Goal: Find contact information: Find contact information

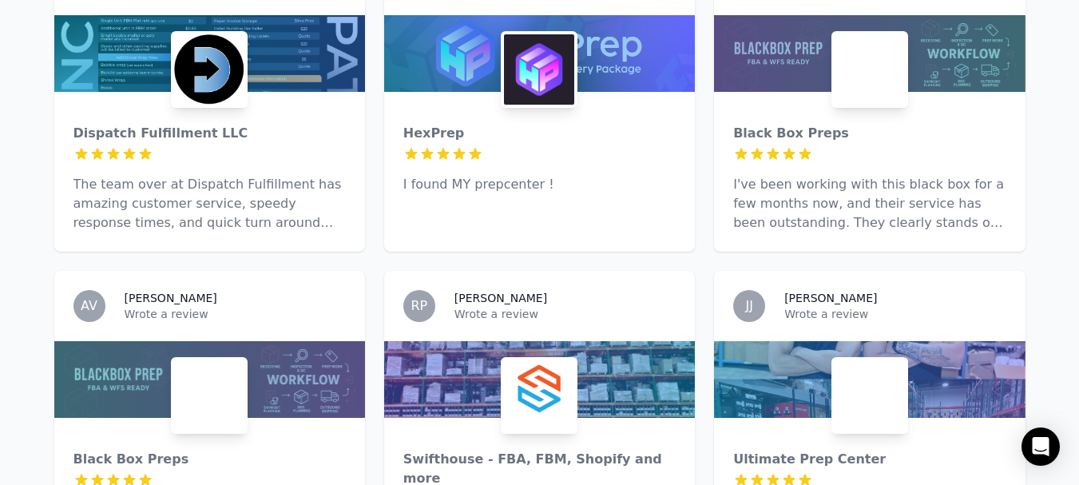
scroll to position [1018, 0]
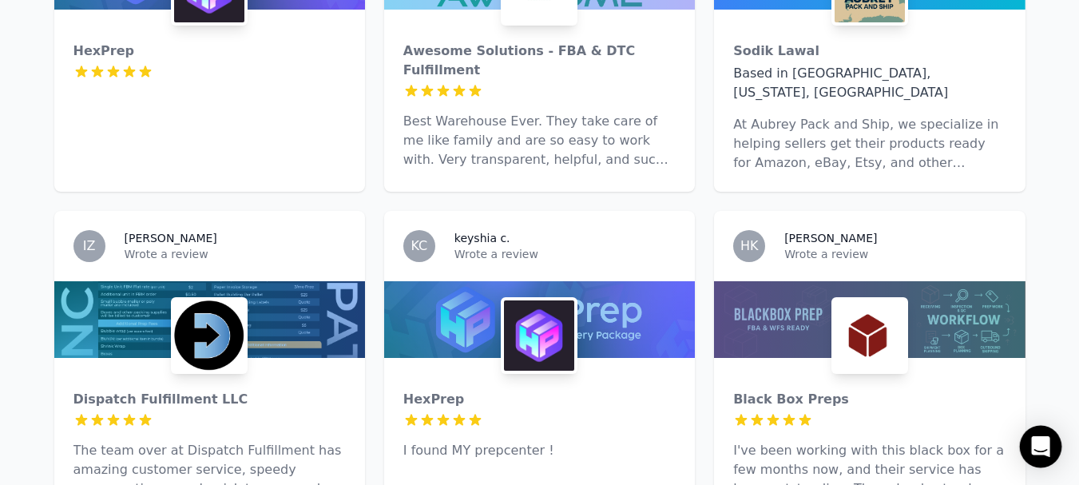
click at [1032, 444] on div "Open Intercom Messenger" at bounding box center [1041, 447] width 42 height 42
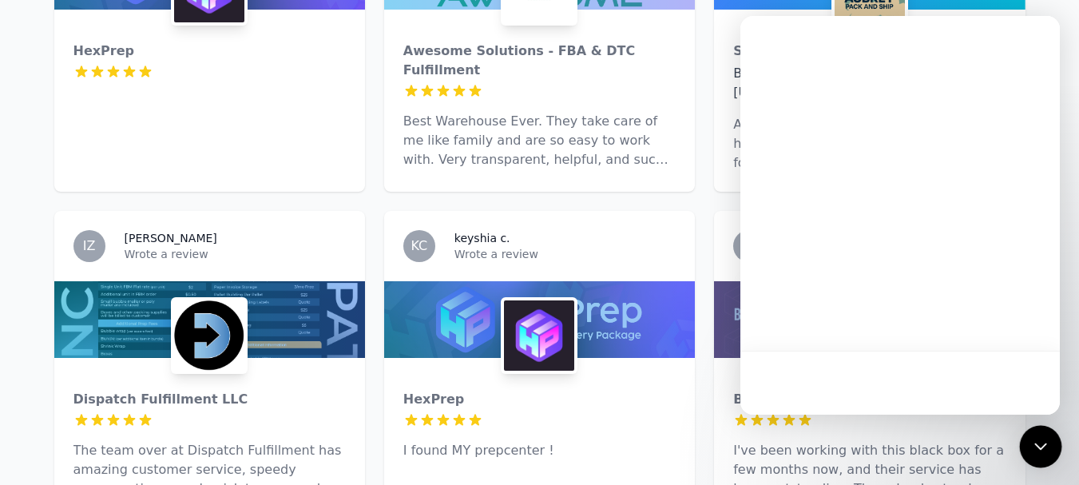
click at [1041, 447] on icon "Open Intercom Messenger" at bounding box center [1041, 447] width 0 height 0
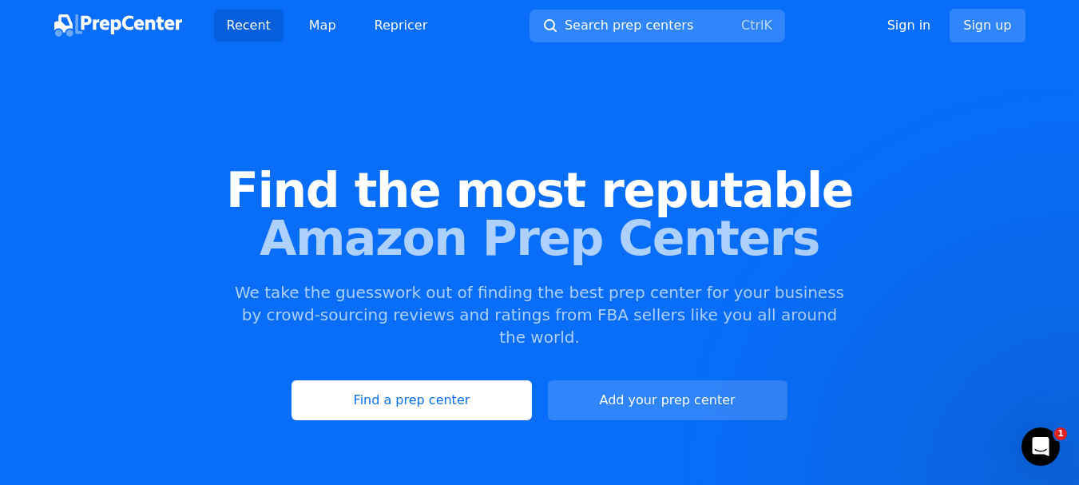
scroll to position [0, 0]
click at [1047, 439] on icon "Open Intercom Messenger" at bounding box center [1039, 444] width 26 height 26
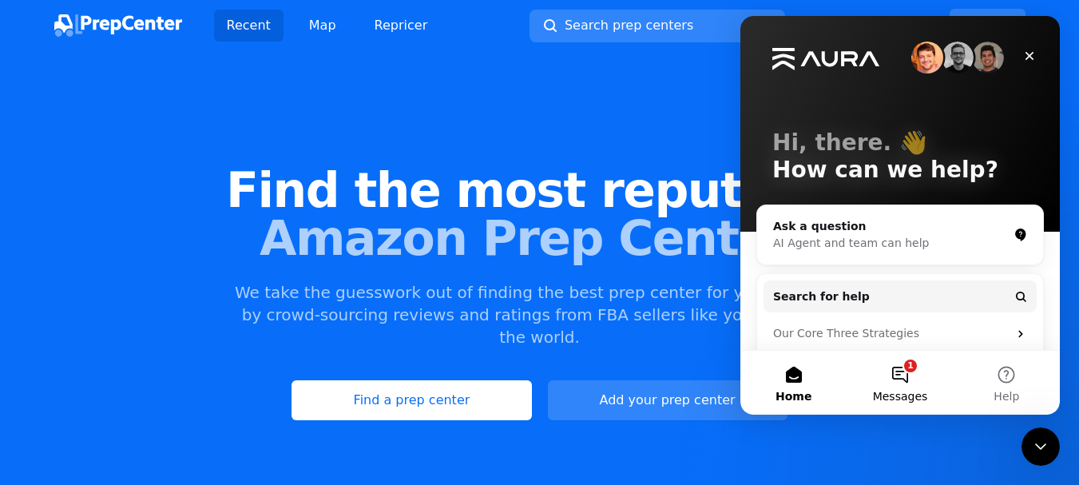
click at [908, 377] on button "1 Messages" at bounding box center [900, 383] width 106 height 64
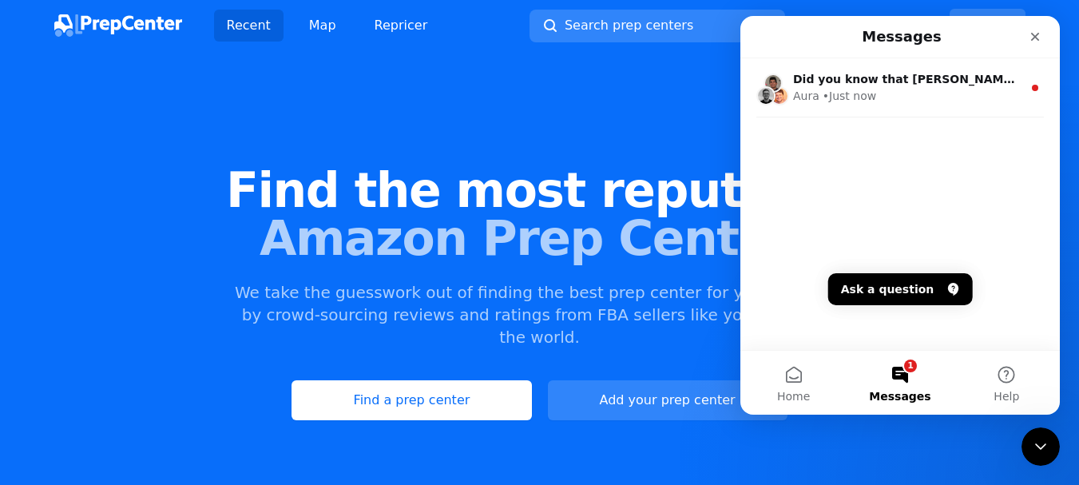
click at [858, 166] on div "Did you know that Aura offers the most features and performance for the cost? ​…" at bounding box center [901, 119] width 320 height 123
click at [912, 287] on button "Ask a question" at bounding box center [901, 289] width 145 height 32
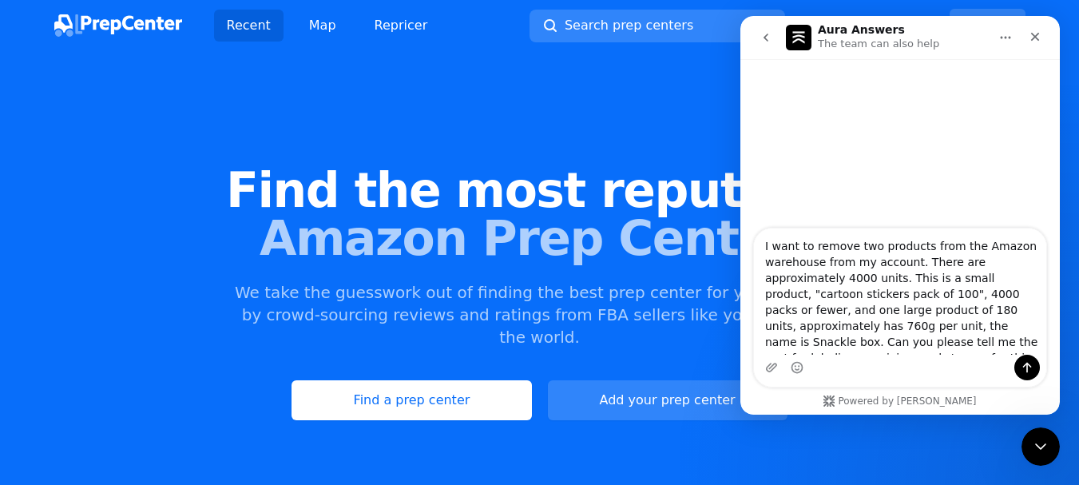
scroll to position [26, 0]
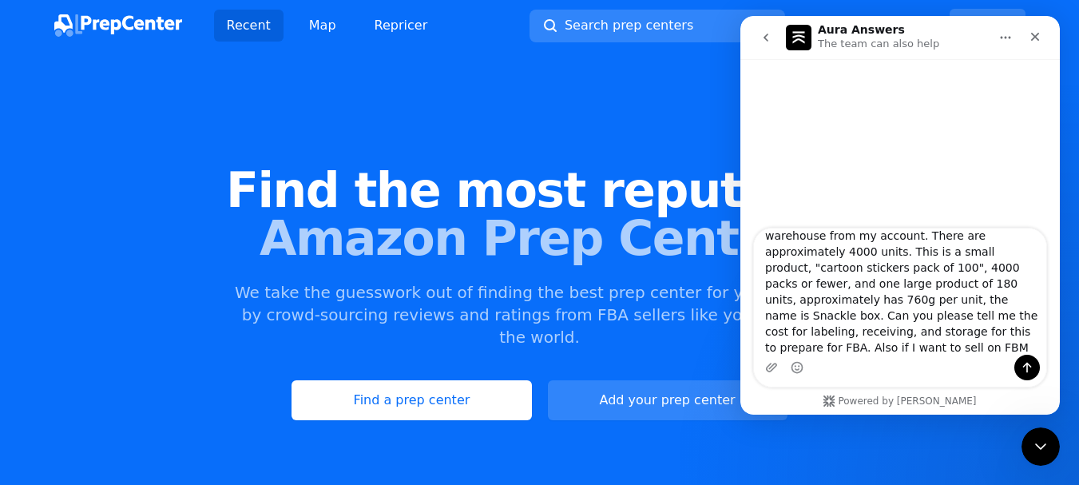
type textarea "I want to remove two products from the Amazon warehouse from my account. There …"
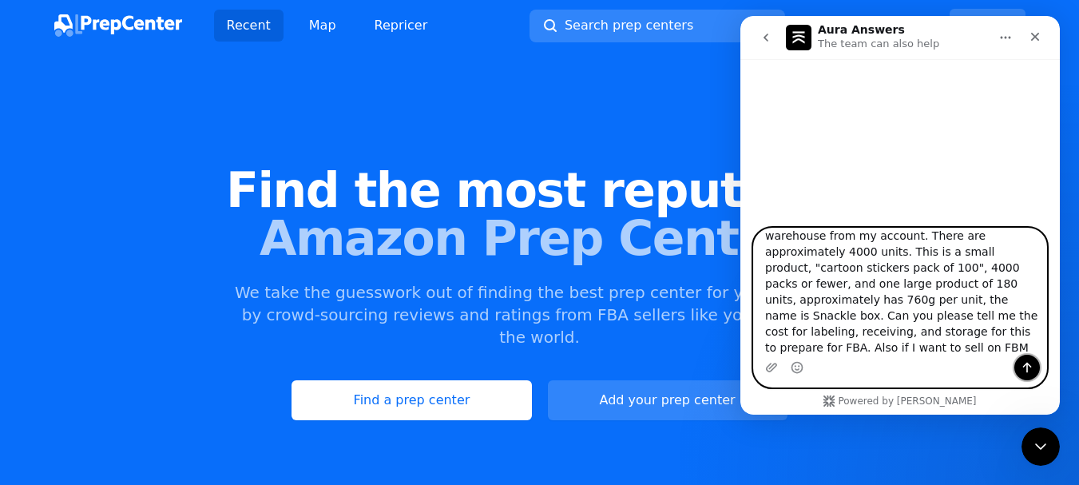
click at [1030, 364] on icon "Send a message…" at bounding box center [1028, 368] width 9 height 10
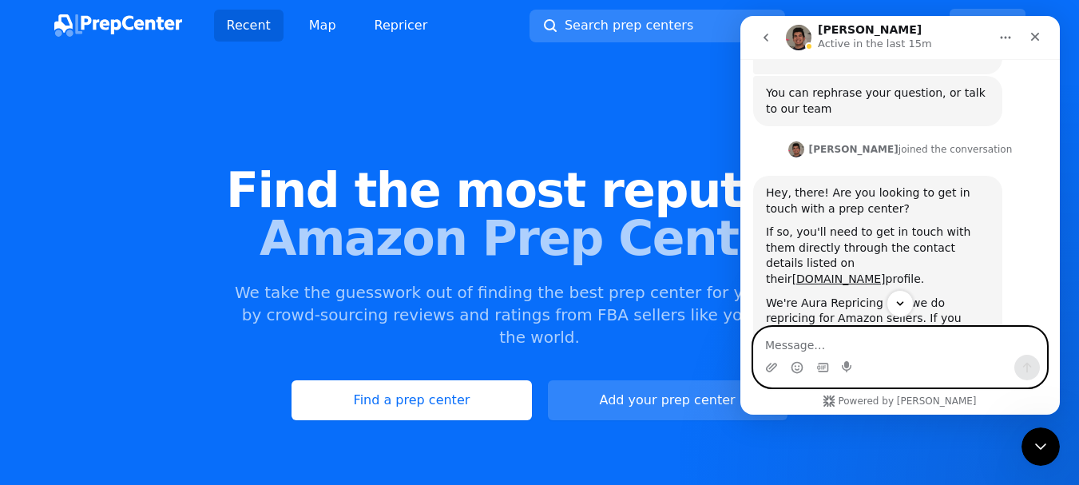
scroll to position [346, 0]
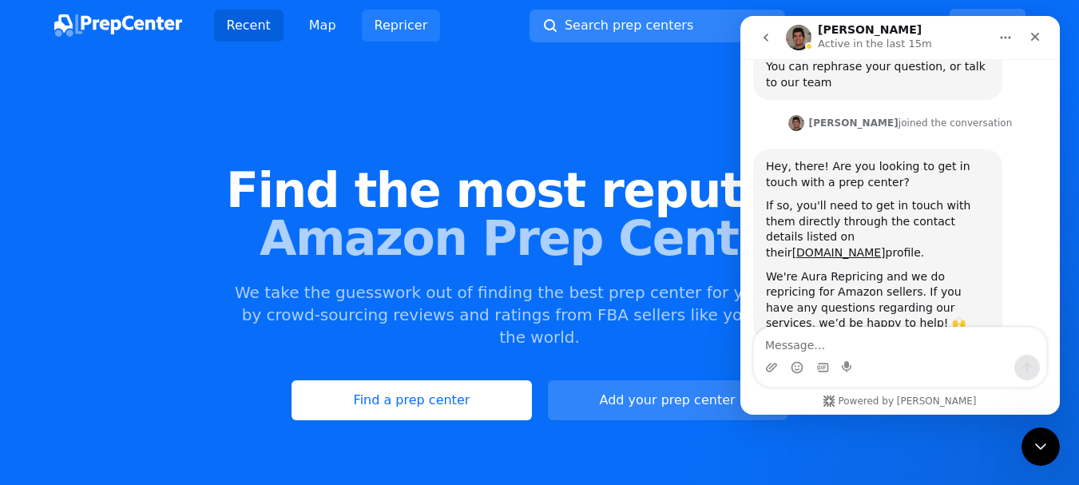
click at [381, 22] on link "Repricer" at bounding box center [401, 26] width 79 height 32
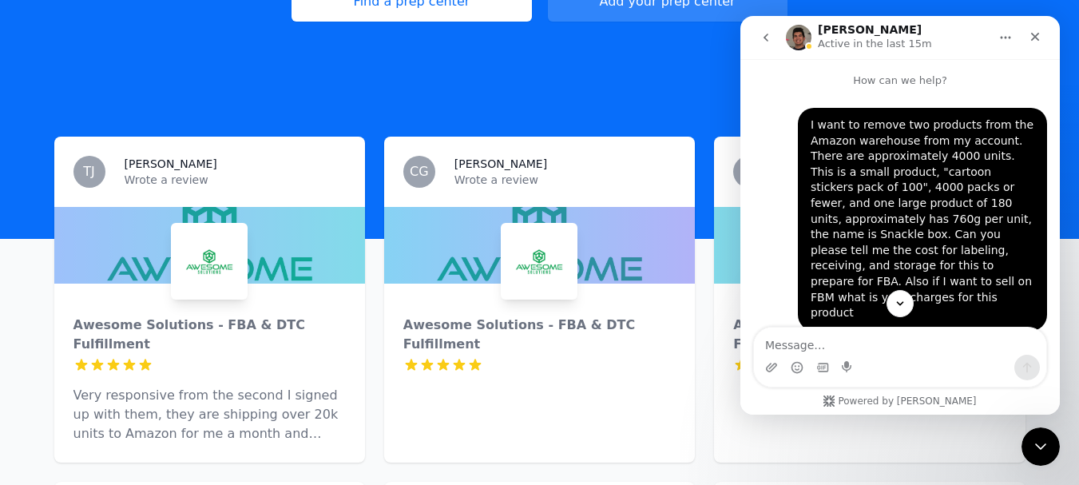
scroll to position [666, 0]
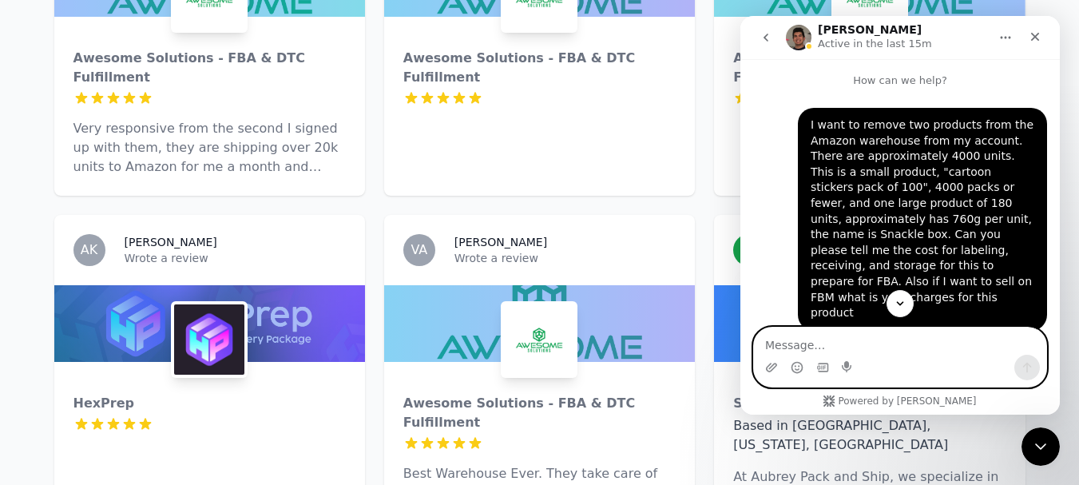
click at [853, 351] on textarea "Message…" at bounding box center [900, 341] width 292 height 27
type textarea "Do you accept Amazon FBA removal shipments?"
click at [1033, 364] on icon "Send a message…" at bounding box center [1027, 367] width 13 height 13
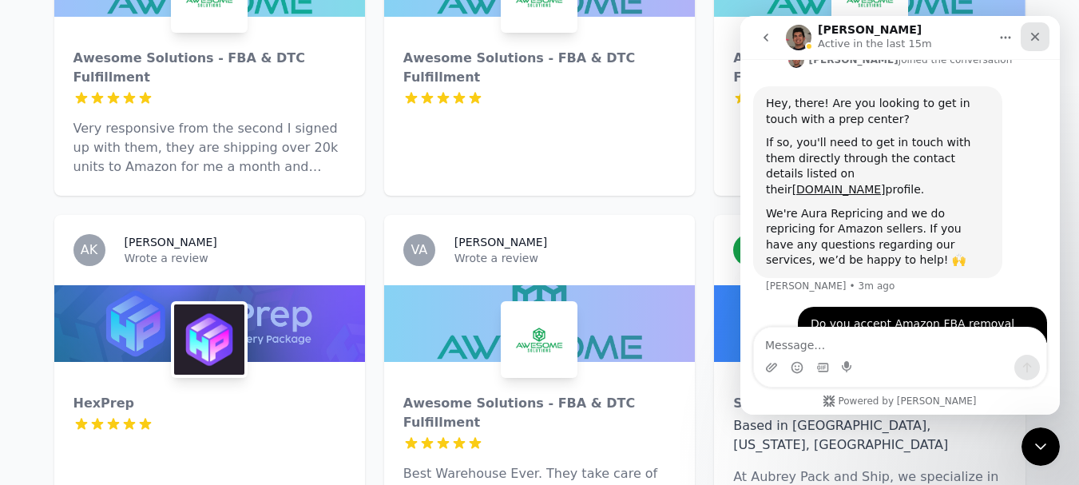
click at [1034, 35] on icon "Close" at bounding box center [1036, 37] width 9 height 9
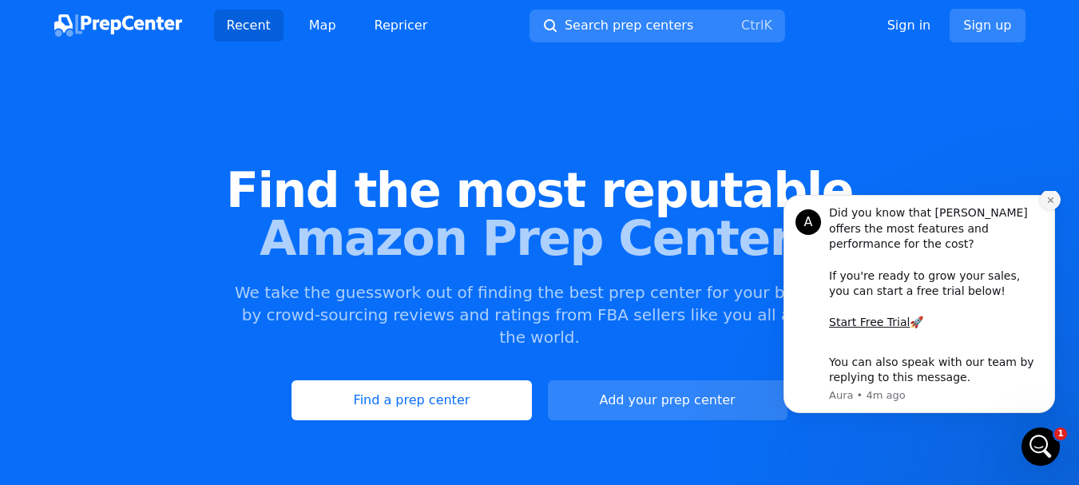
click at [1052, 205] on icon "Dismiss notification" at bounding box center [1051, 200] width 9 height 9
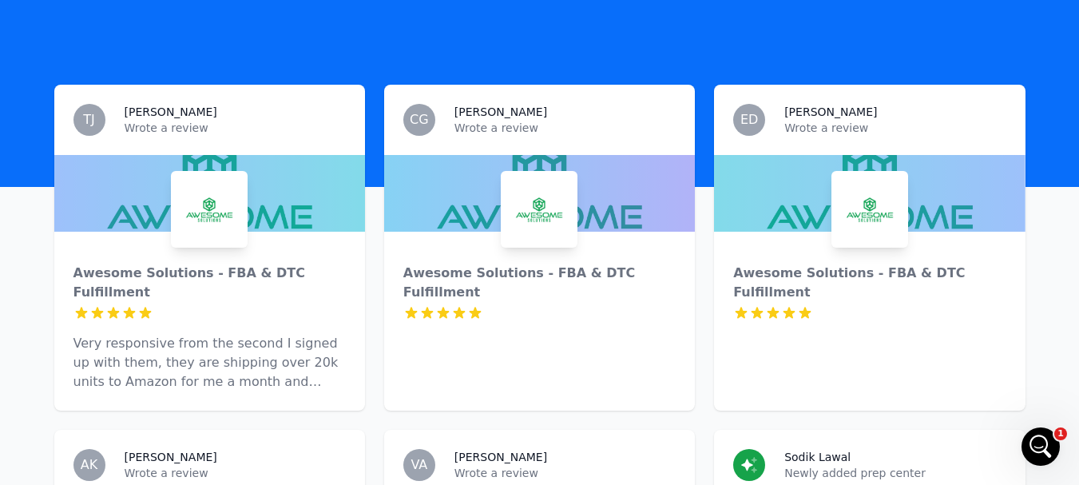
scroll to position [400, 0]
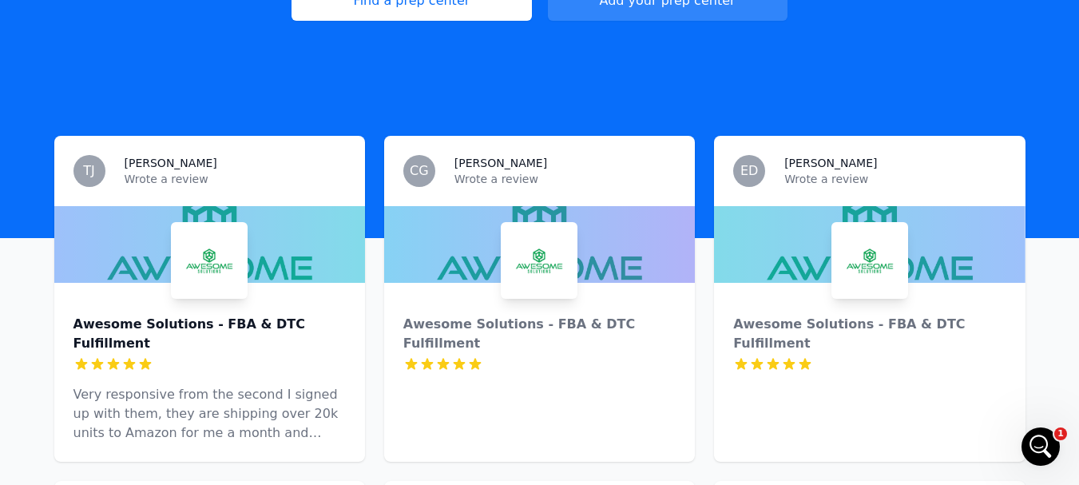
click at [264, 315] on div "Awesome Solutions - FBA & DTC Fulfillment" at bounding box center [210, 334] width 272 height 38
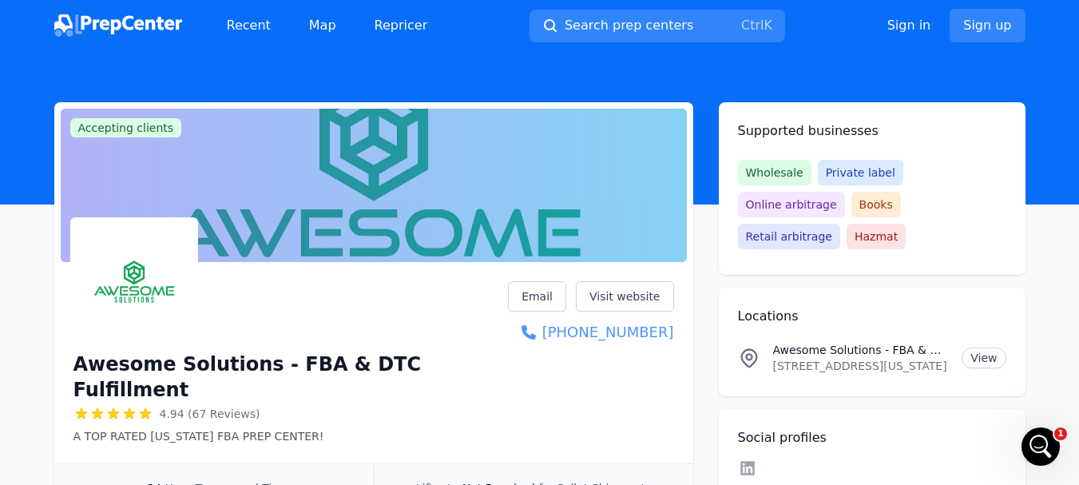
click at [612, 328] on link "(732) 910-4880" at bounding box center [590, 332] width 165 height 22
drag, startPoint x: 681, startPoint y: 328, endPoint x: 670, endPoint y: 327, distance: 11.3
click at [670, 327] on div "Awesome Solutions - FBA & DTC Fulfillment 4.94 (67 Reviews) A TOP RATED NEW JER…" at bounding box center [373, 365] width 639 height 195
click at [622, 294] on link "Visit website" at bounding box center [625, 296] width 98 height 30
click at [330, 46] on div "Recent Map Repricer Search prep centers Ctrl K Open main menu Sign in Sign up" at bounding box center [540, 25] width 972 height 51
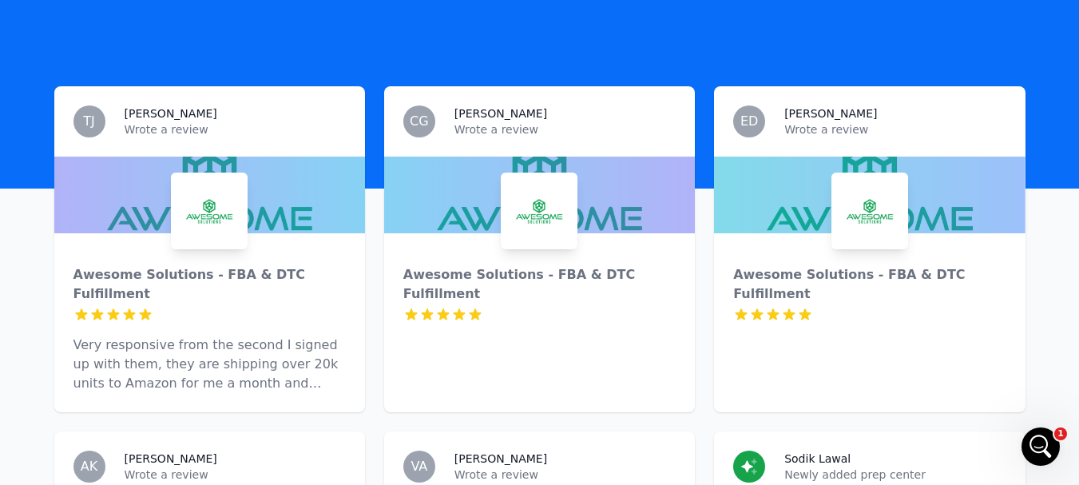
scroll to position [400, 0]
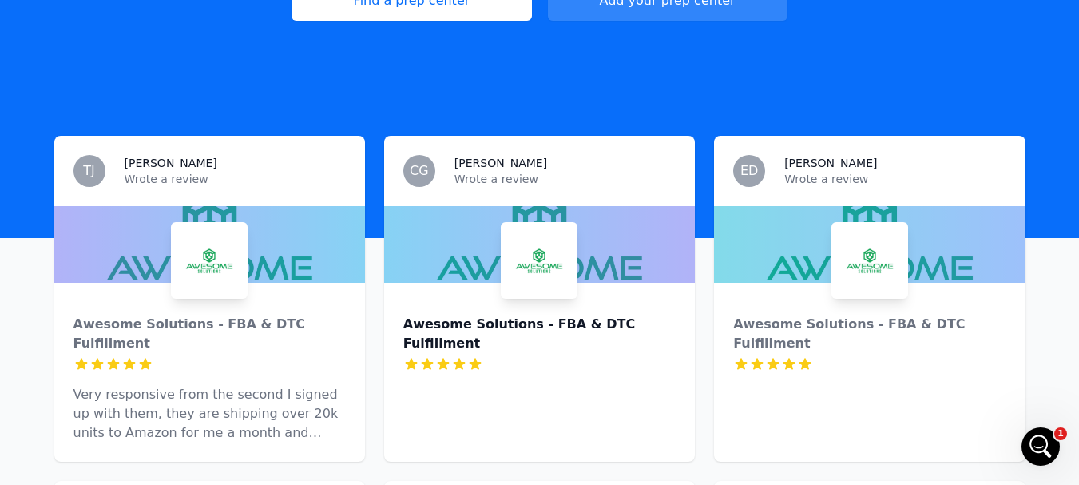
click at [586, 315] on div "Awesome Solutions - FBA & DTC Fulfillment" at bounding box center [540, 334] width 272 height 38
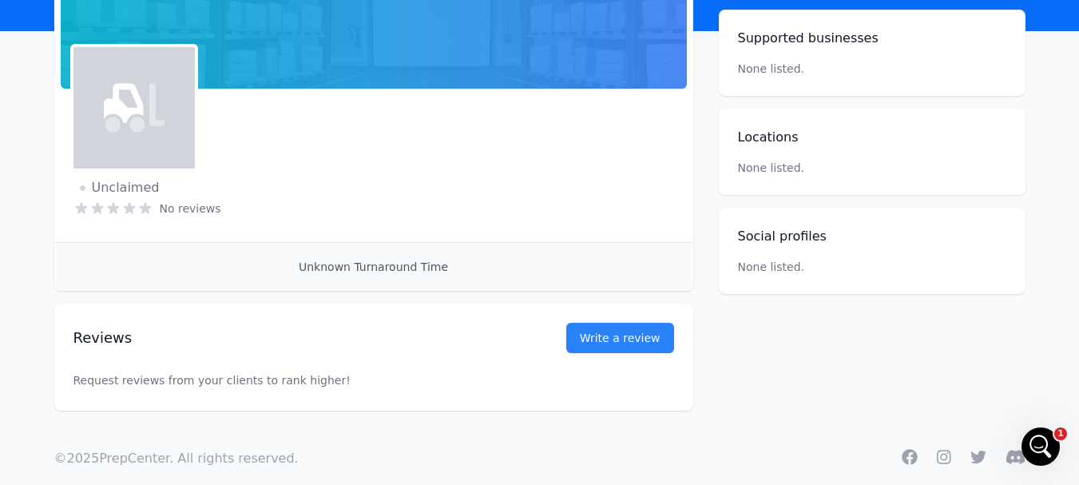
scroll to position [195, 0]
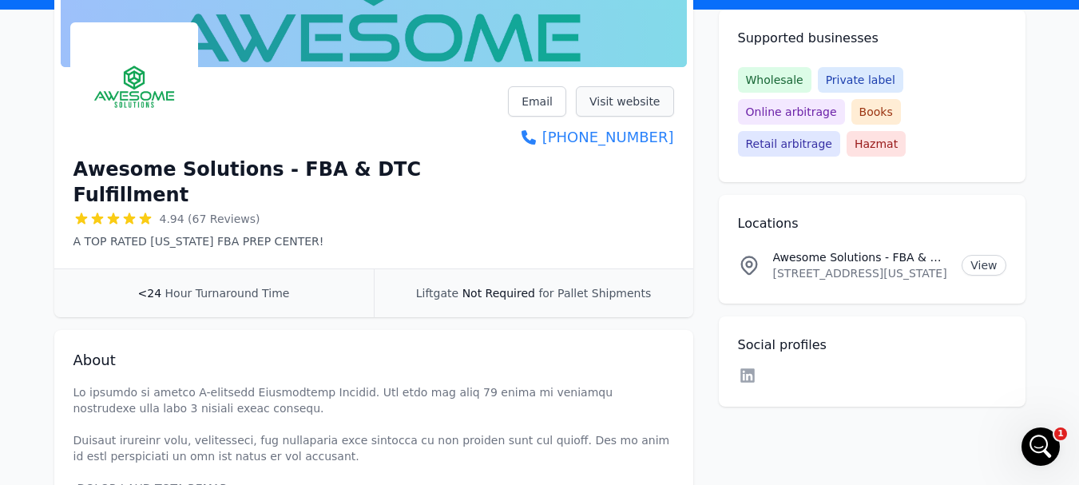
click at [630, 101] on link "Visit website" at bounding box center [625, 101] width 98 height 30
drag, startPoint x: 686, startPoint y: 138, endPoint x: 672, endPoint y: 137, distance: 14.4
click at [672, 137] on div "Awesome Solutions - FBA & DTC Fulfillment 4.94 (67 Reviews) A TOP RATED NEW JER…" at bounding box center [373, 171] width 639 height 195
copy link "(732) 910-4880"
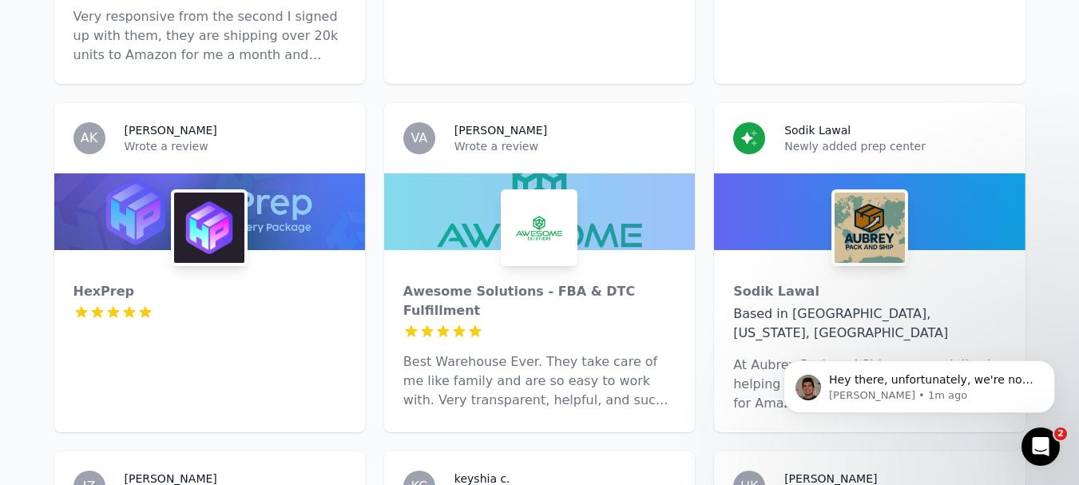
scroll to position [799, 0]
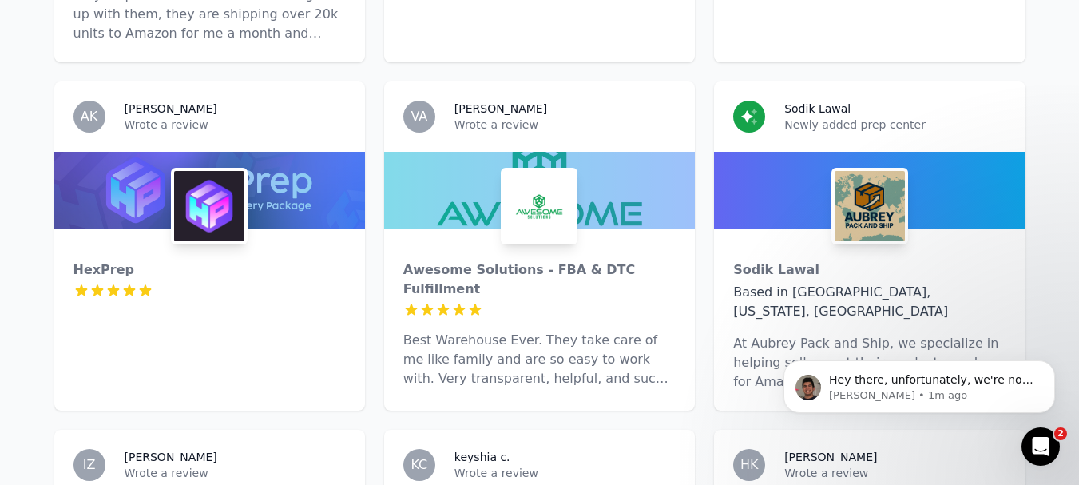
click at [543, 264] on div "Awesome Solutions - FBA & DTC Fulfillment 5 out of 5 stars Best Warehouse Ever.…" at bounding box center [539, 318] width 311 height 179
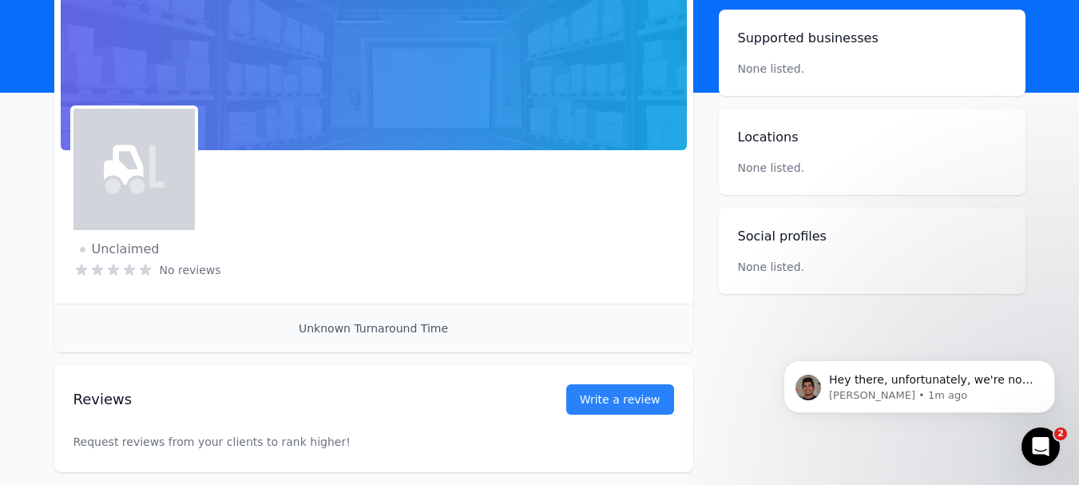
scroll to position [133, 0]
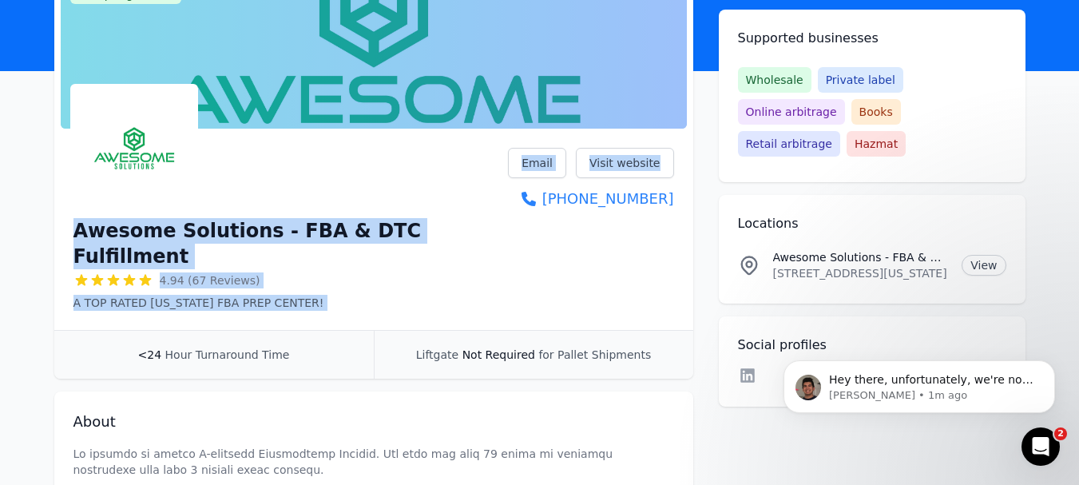
drag, startPoint x: 70, startPoint y: 226, endPoint x: 531, endPoint y: 219, distance: 460.3
click at [531, 219] on div "Awesome Solutions - FBA & DTC Fulfillment 4.94 (67 Reviews) A TOP RATED NEW JER…" at bounding box center [373, 232] width 639 height 195
click at [469, 230] on h1 "Awesome Solutions - FBA & DTC Fulfillment" at bounding box center [291, 243] width 435 height 51
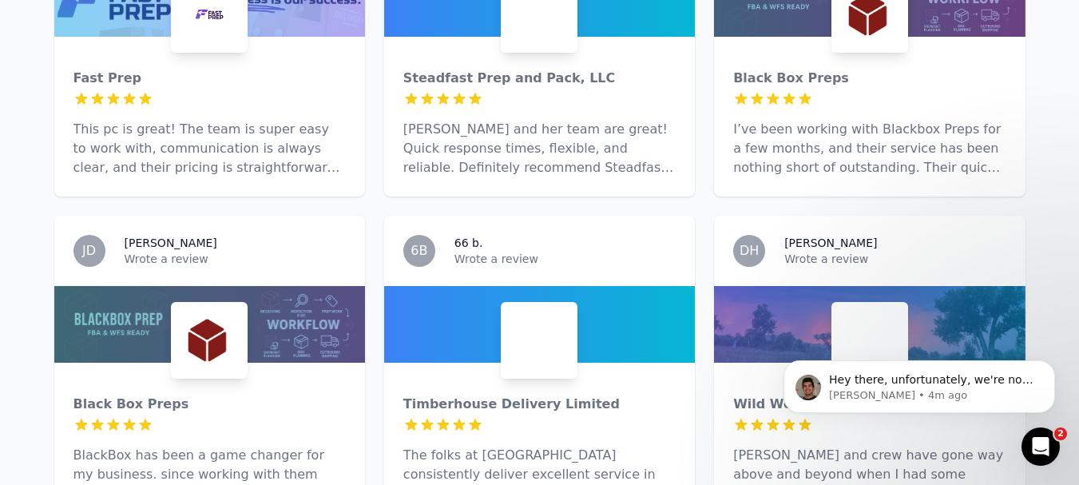
scroll to position [3020, 0]
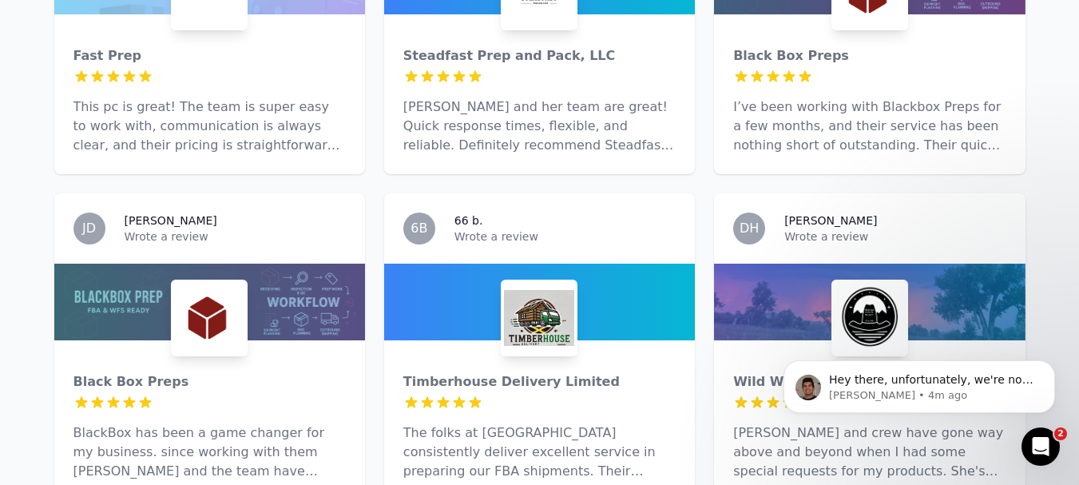
click at [549, 283] on img at bounding box center [539, 318] width 70 height 70
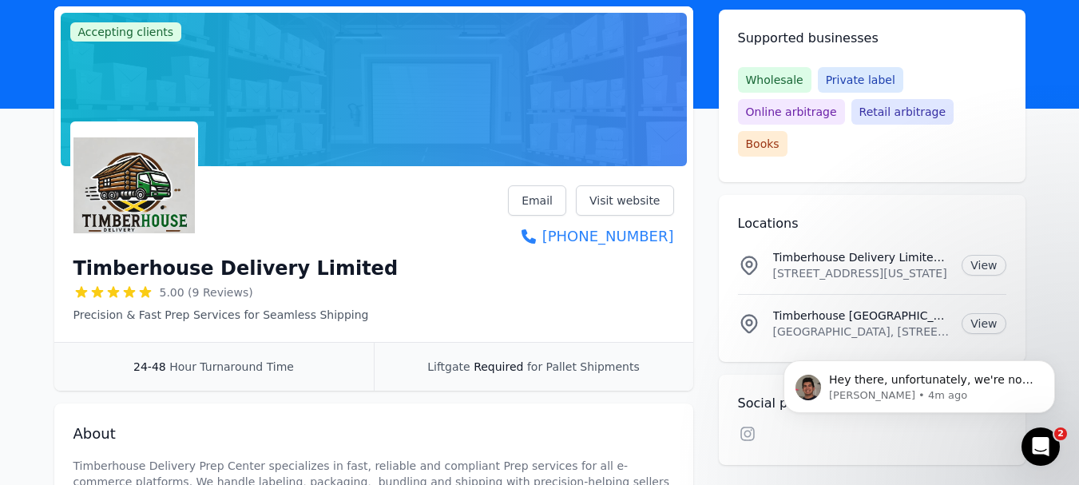
scroll to position [133, 0]
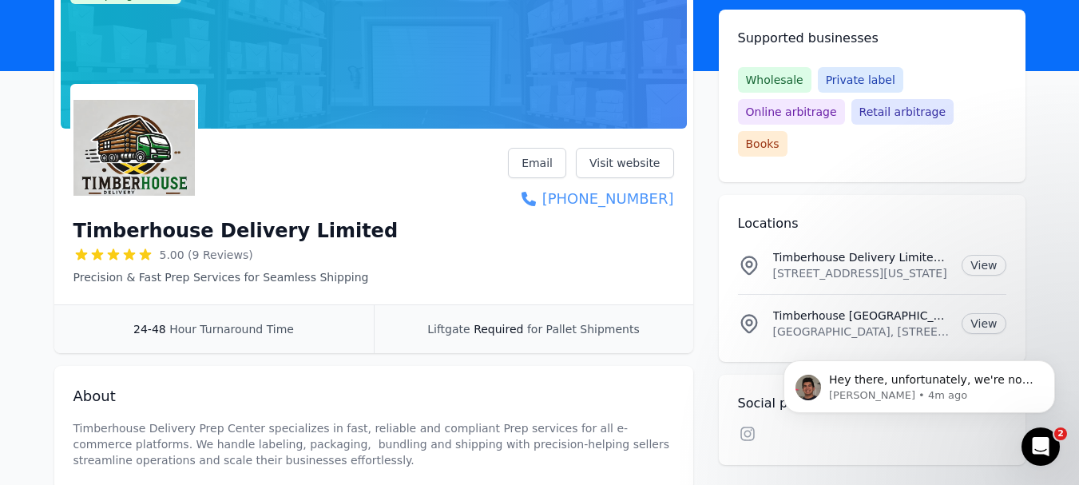
click at [614, 197] on link "+1 (470) 295-1712" at bounding box center [590, 199] width 165 height 22
click at [674, 199] on div "Timberhouse Delivery Limited 5.00 (9 Reviews) Precision & Fast Prep Services fo…" at bounding box center [373, 219] width 639 height 169
copy link "+1 (470) 295-1712"
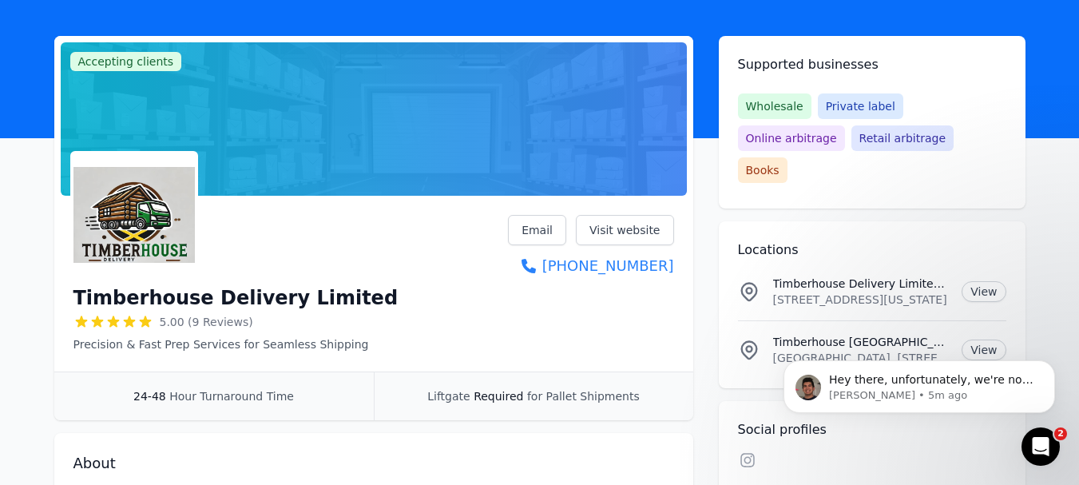
scroll to position [0, 0]
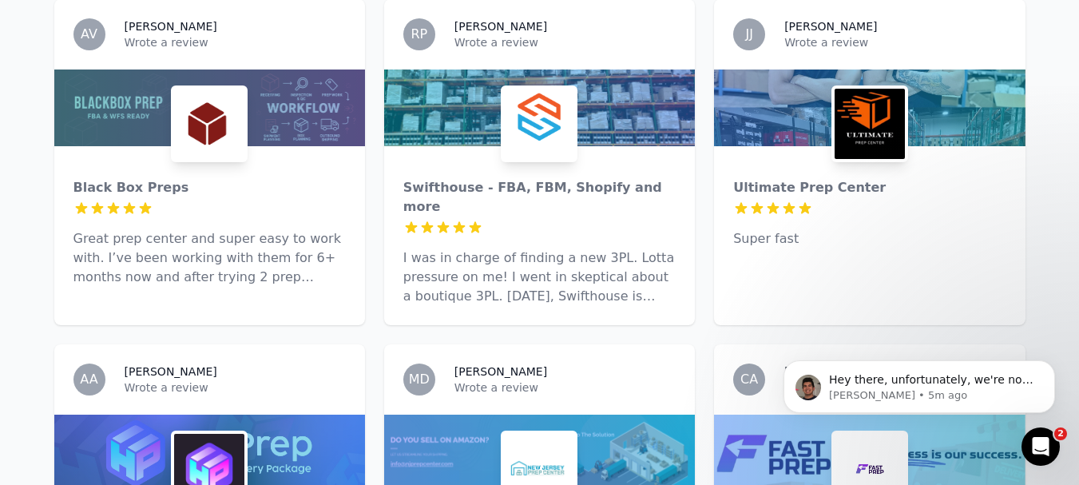
scroll to position [1422, 0]
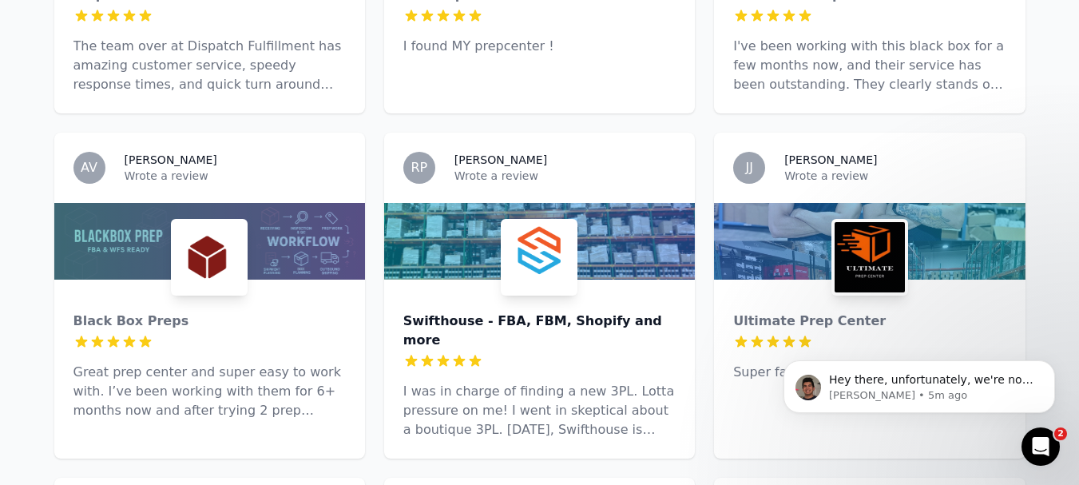
click at [515, 312] on div "Swifthouse - FBA, FBM, Shopify and more" at bounding box center [540, 331] width 272 height 38
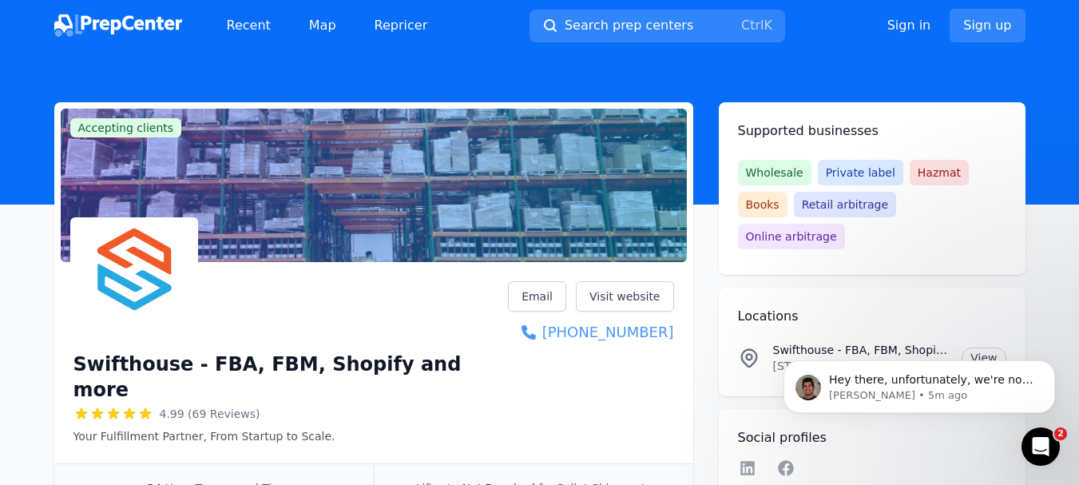
click at [673, 331] on div "Swifthouse - FBA, FBM, Shopify and more 4.99 (69 Reviews) Your Fulfillment Part…" at bounding box center [373, 365] width 639 height 195
click at [646, 296] on link "Visit website" at bounding box center [625, 296] width 98 height 30
copy link "(717) 201-8067"
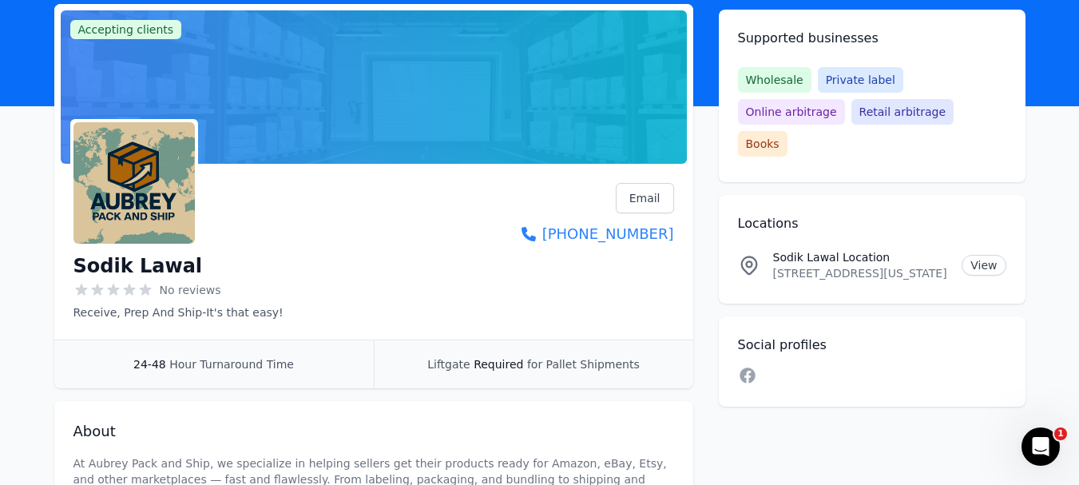
scroll to position [133, 0]
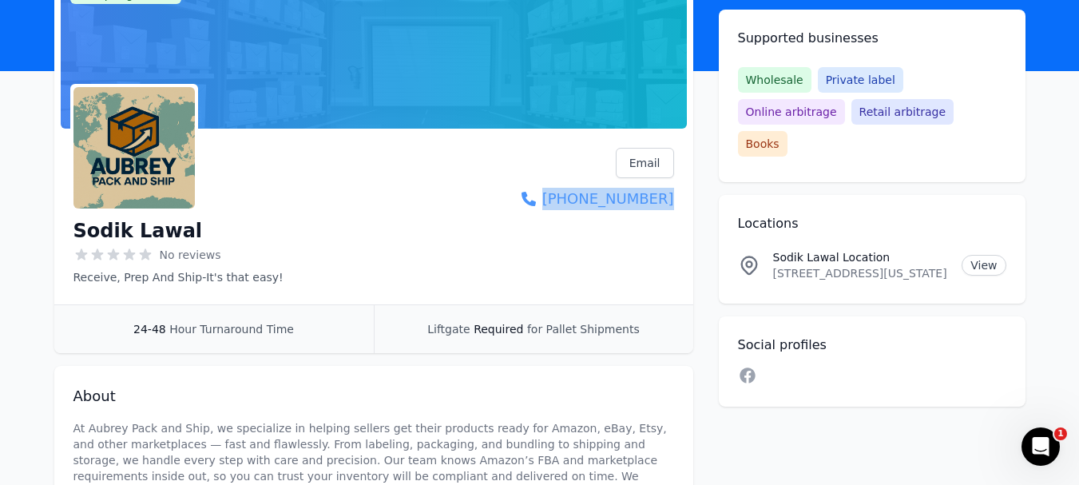
click at [672, 201] on div "Sodik Lawal No reviews Receive, Prep And Ship-It's that easy! Email Visit websi…" at bounding box center [373, 219] width 639 height 169
copy link "[PHONE_NUMBER]"
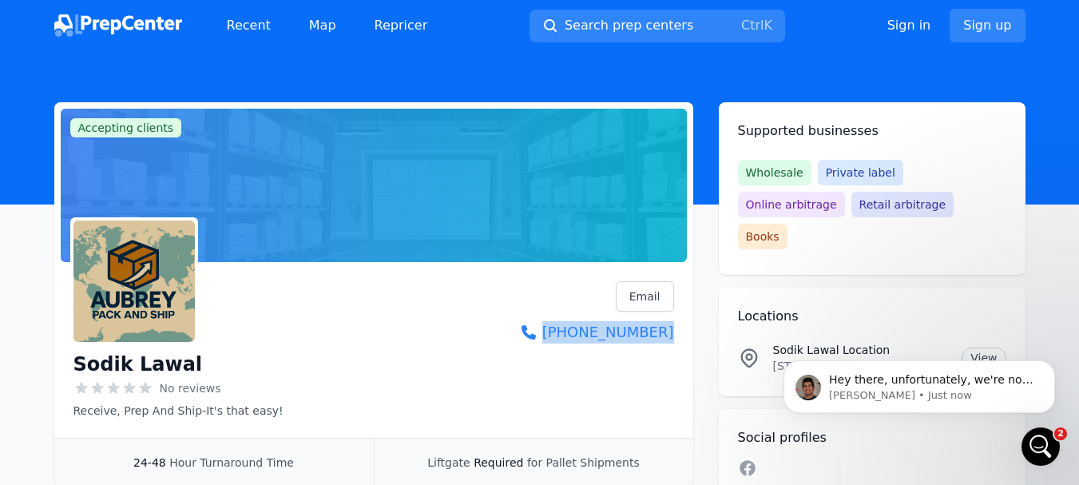
scroll to position [0, 0]
